Goal: Entertainment & Leisure: Consume media (video, audio)

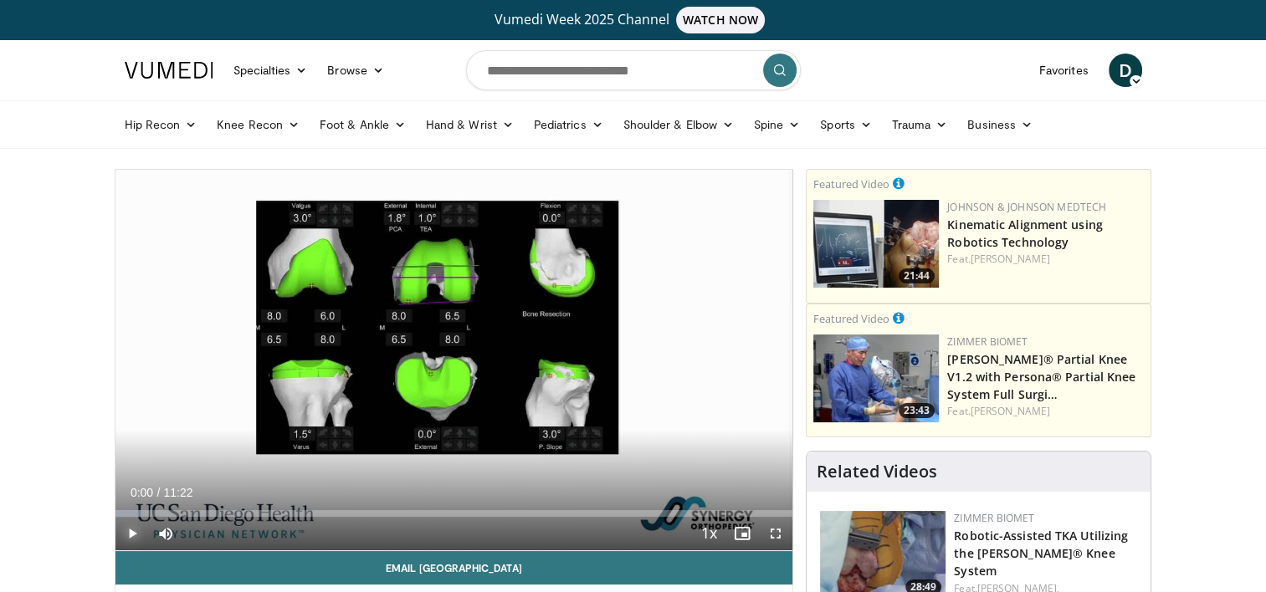
click at [134, 522] on span "Video Player" at bounding box center [131, 533] width 33 height 33
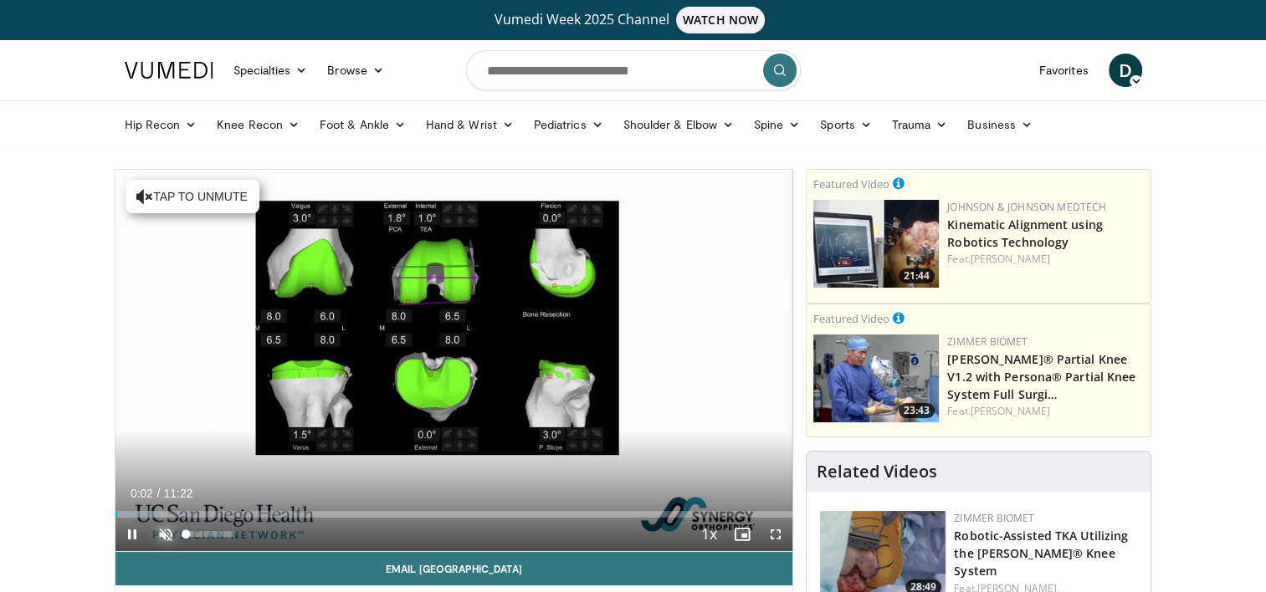
click at [164, 539] on span "Video Player" at bounding box center [165, 534] width 33 height 33
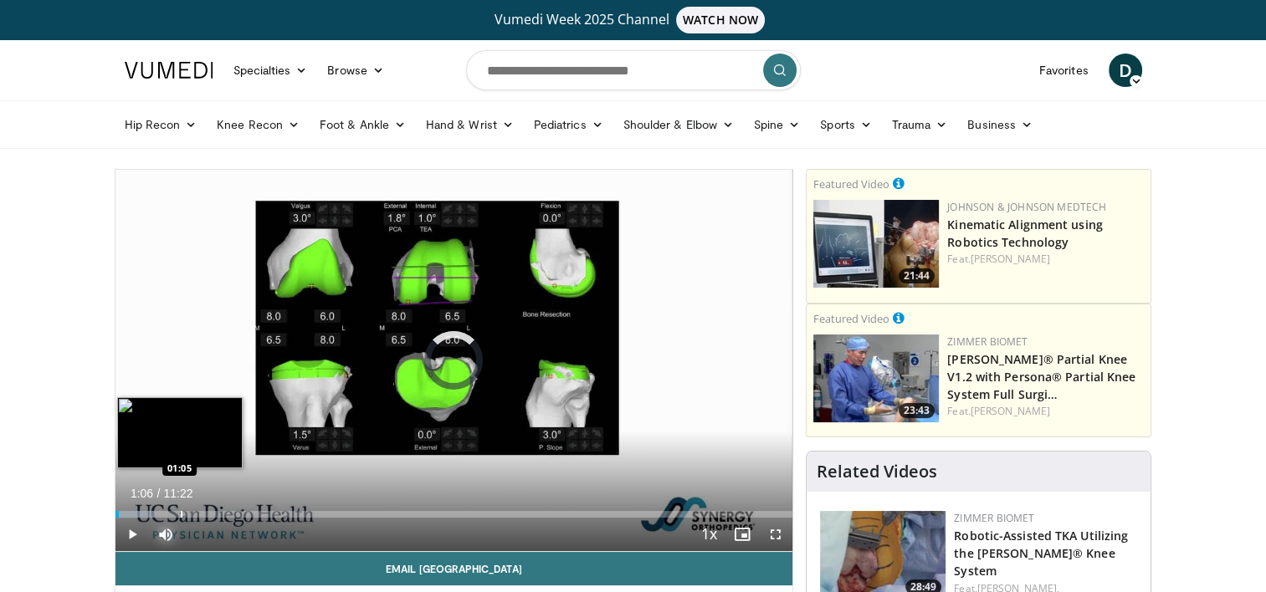
click at [181, 515] on div "Progress Bar" at bounding box center [182, 514] width 2 height 7
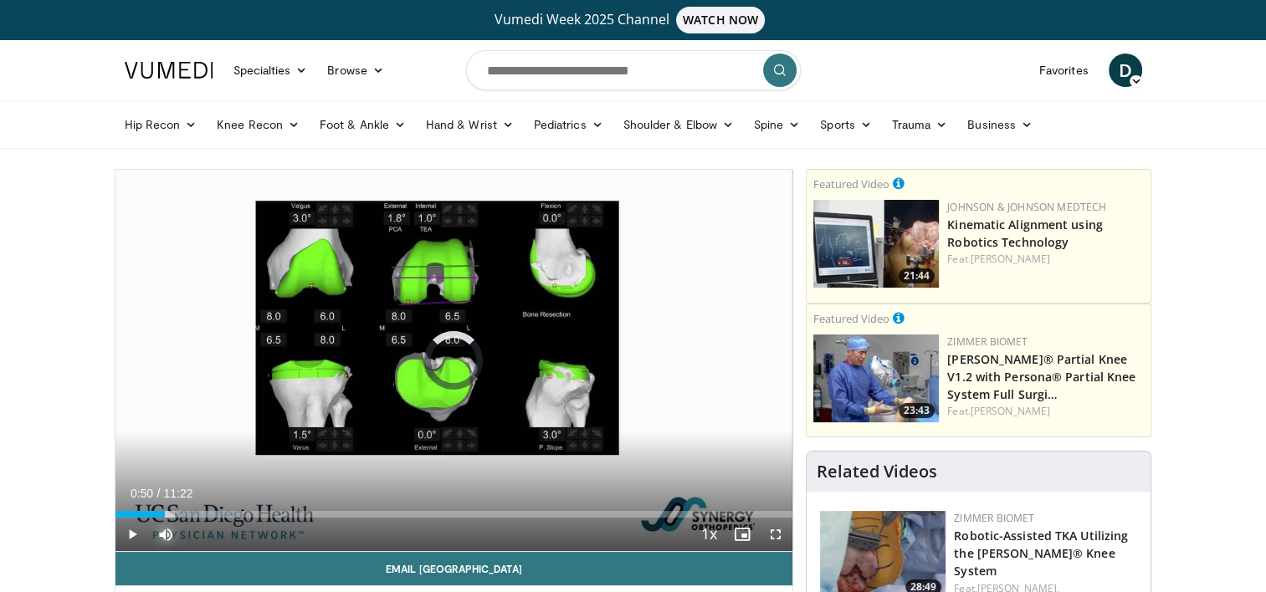
click at [166, 516] on div "Progress Bar" at bounding box center [167, 514] width 2 height 7
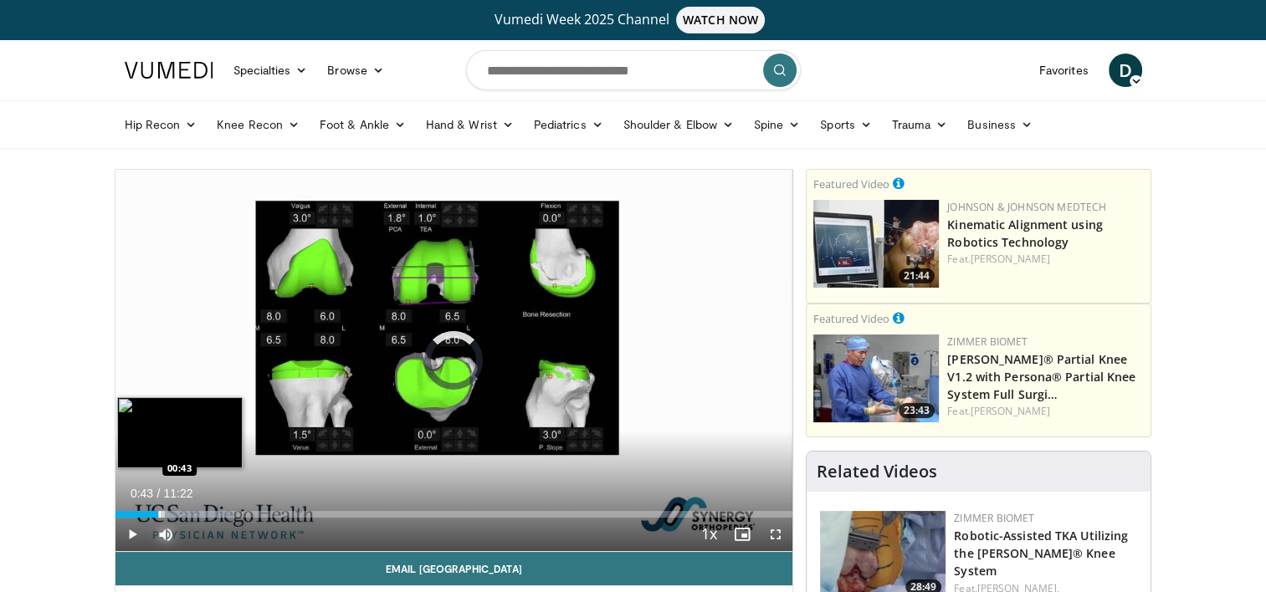
click at [159, 515] on div "Progress Bar" at bounding box center [160, 514] width 2 height 7
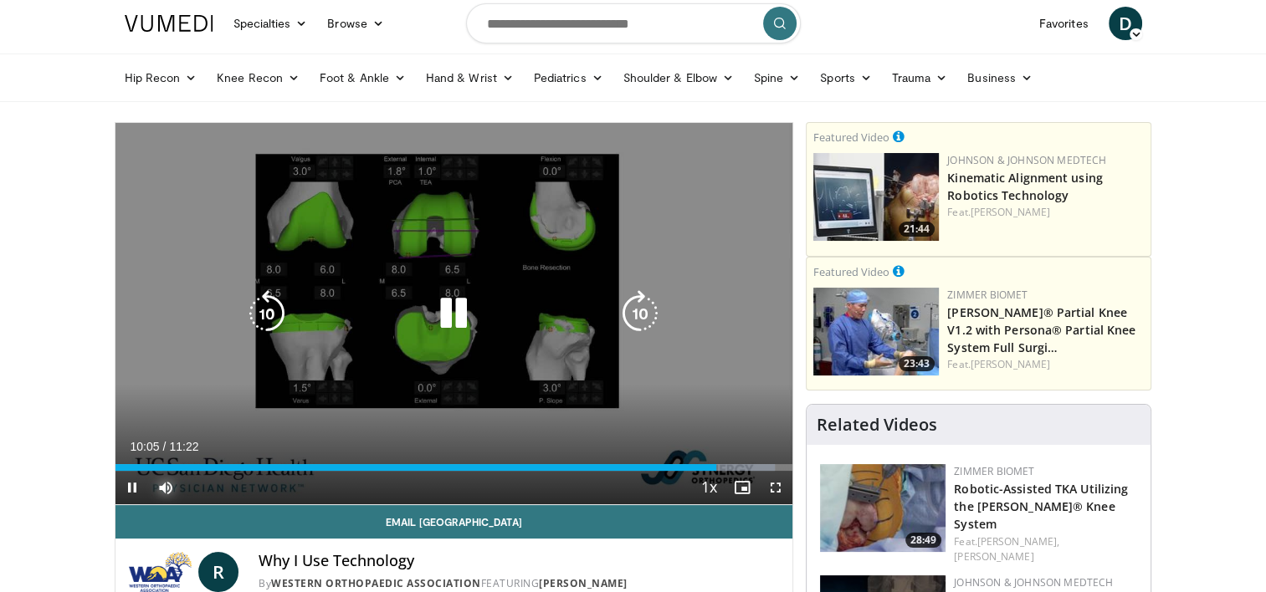
scroll to position [46, 0]
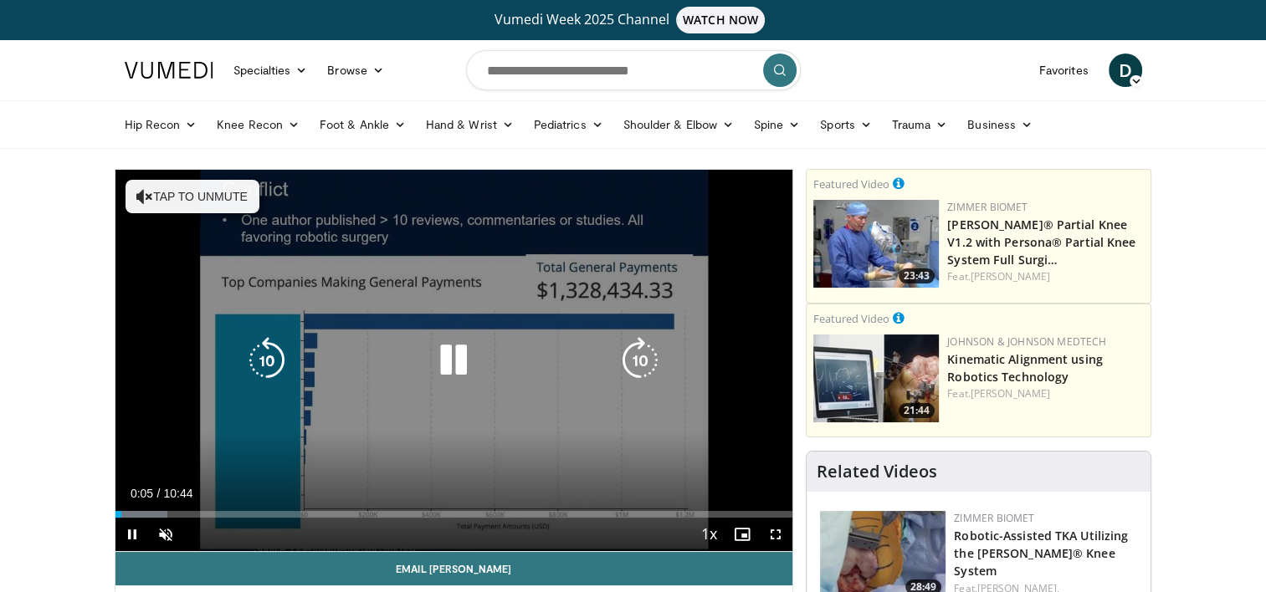
click at [198, 197] on button "Tap to unmute" at bounding box center [193, 196] width 134 height 33
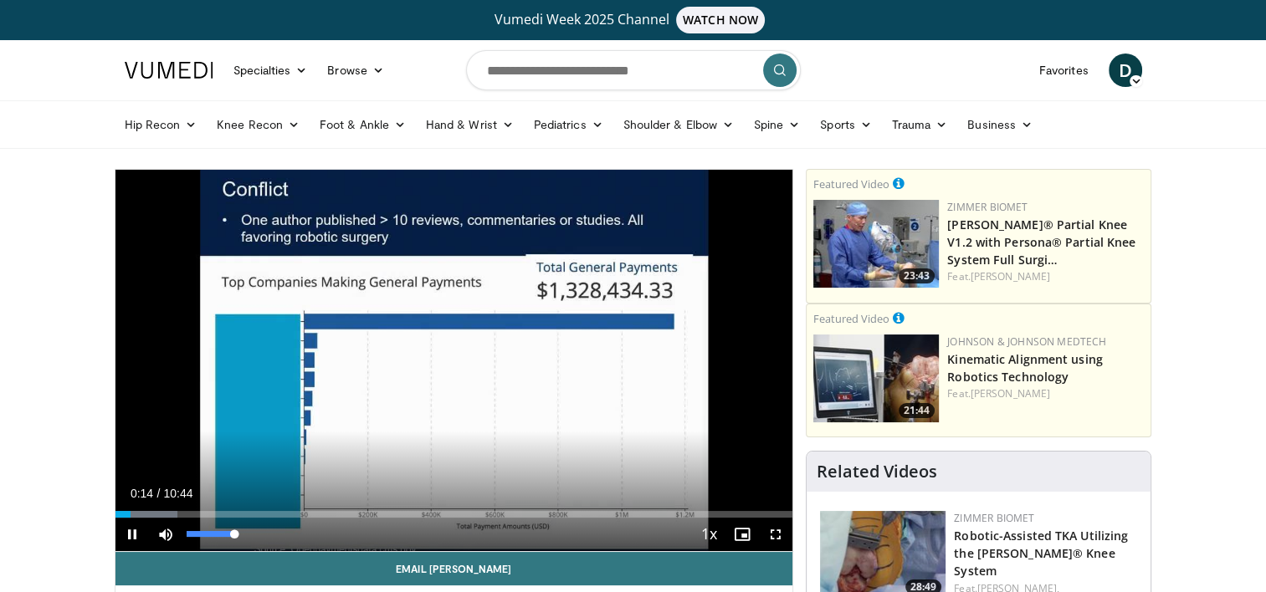
drag, startPoint x: 238, startPoint y: 535, endPoint x: 265, endPoint y: 535, distance: 27.6
click at [265, 535] on video-js "**********" at bounding box center [454, 361] width 678 height 382
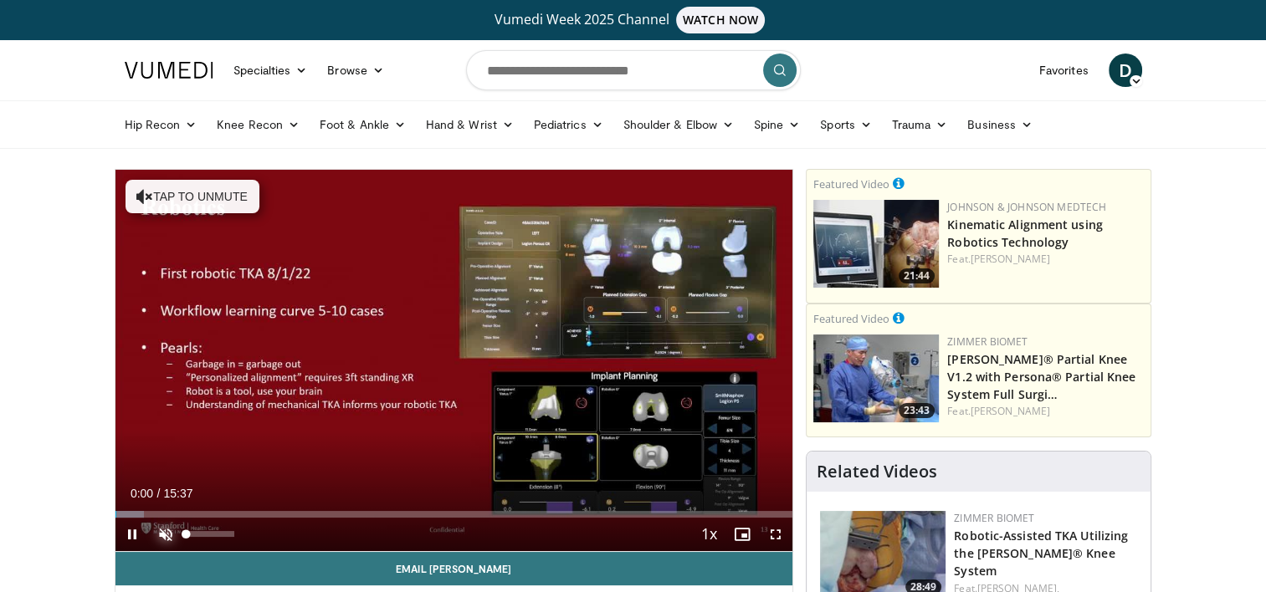
click at [170, 535] on span "Video Player" at bounding box center [165, 534] width 33 height 33
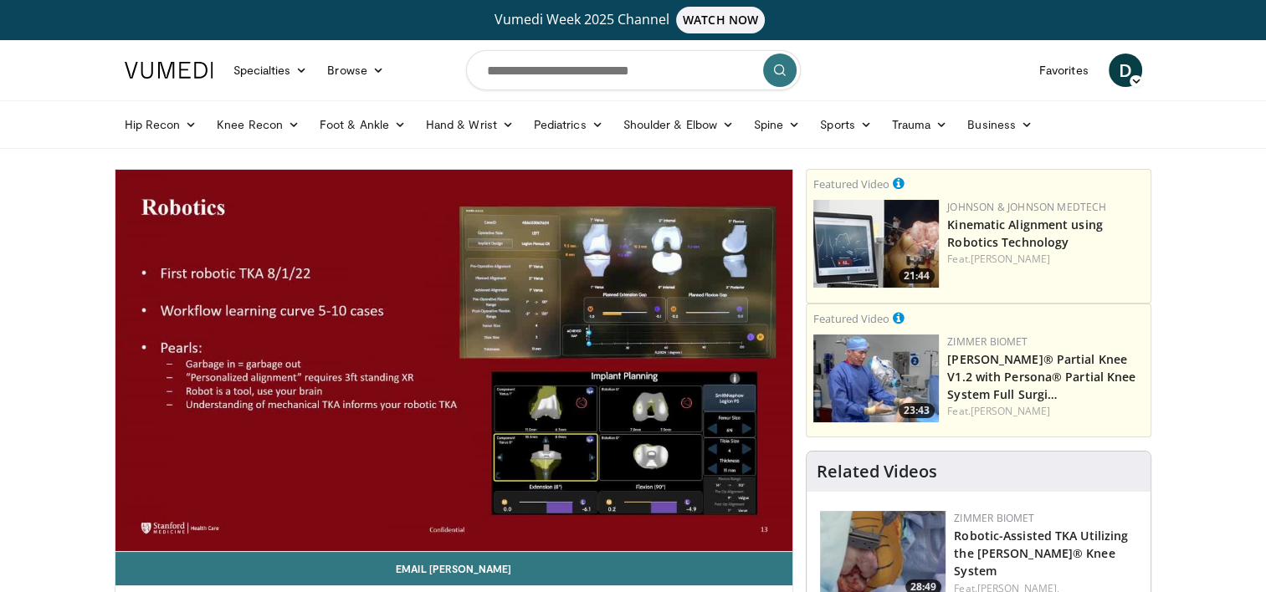
click at [853, 51] on nav "Specialties Adult & Family Medicine Allergy, Asthma, Immunology Anesthesiology …" at bounding box center [633, 70] width 1037 height 60
